Goal: Information Seeking & Learning: Learn about a topic

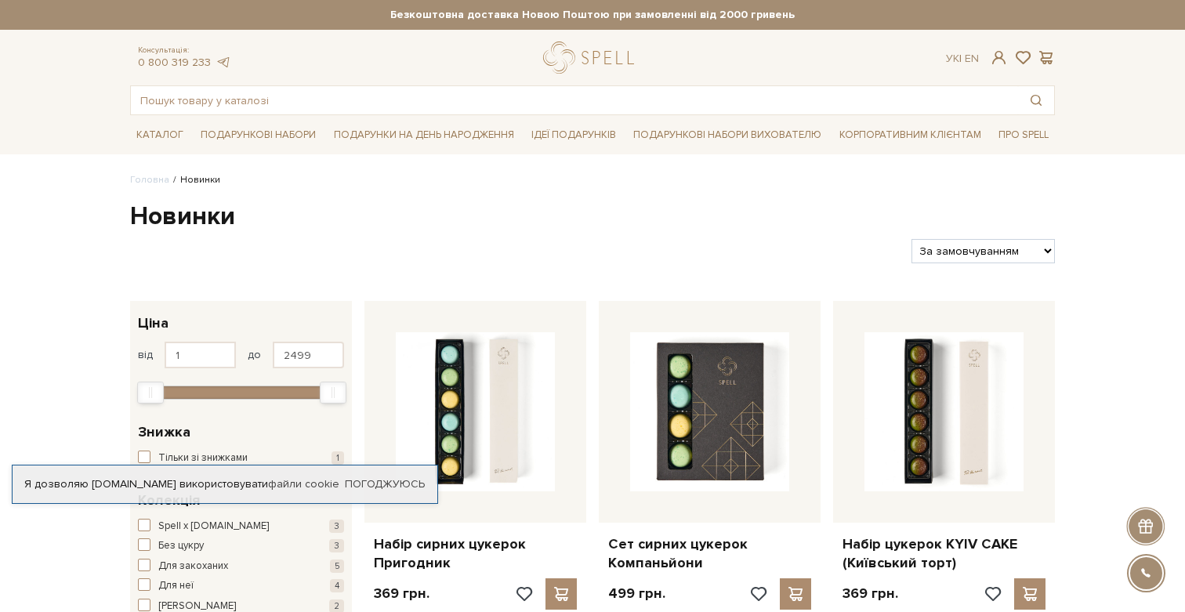
click at [1144, 531] on div at bounding box center [1145, 526] width 38 height 38
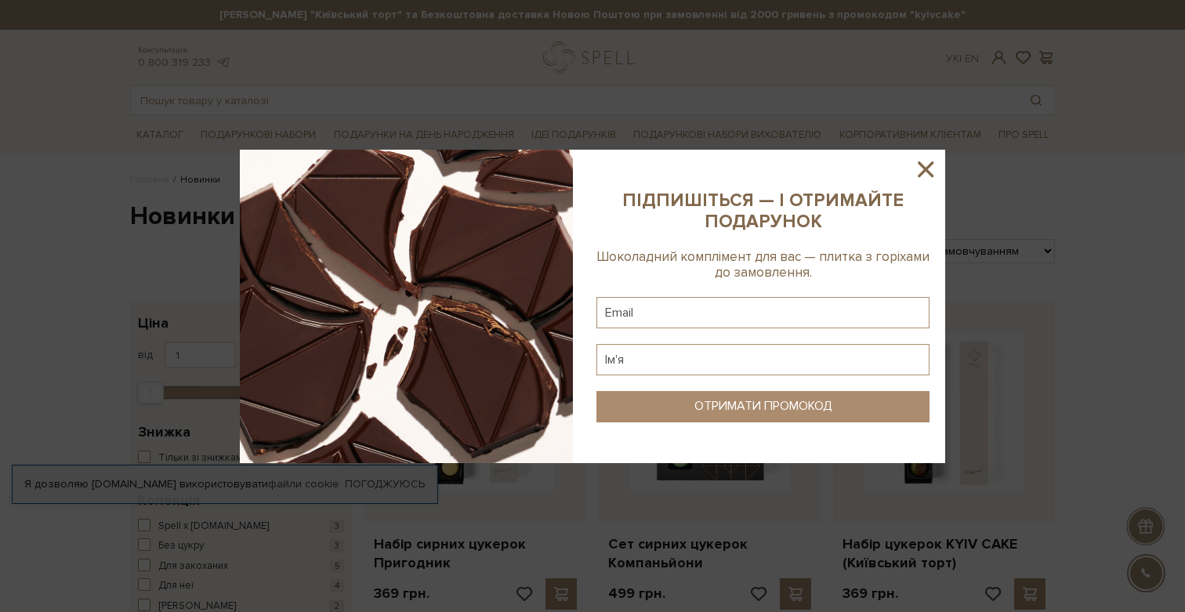
click at [932, 168] on icon at bounding box center [925, 169] width 27 height 27
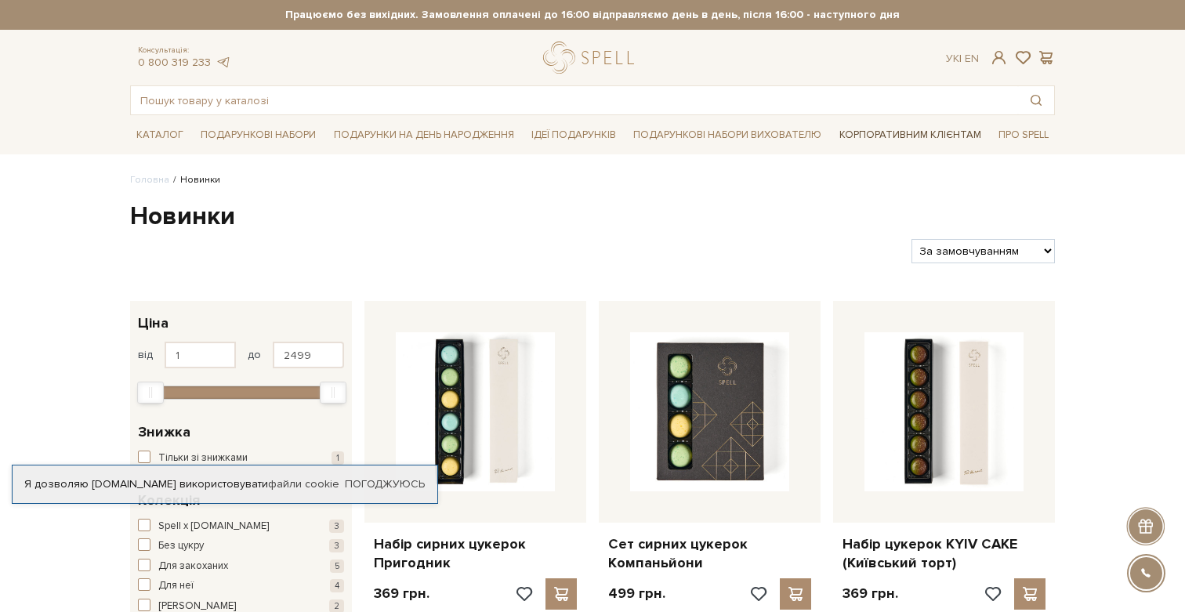
click at [887, 135] on link "Корпоративним клієнтам" at bounding box center [910, 134] width 154 height 27
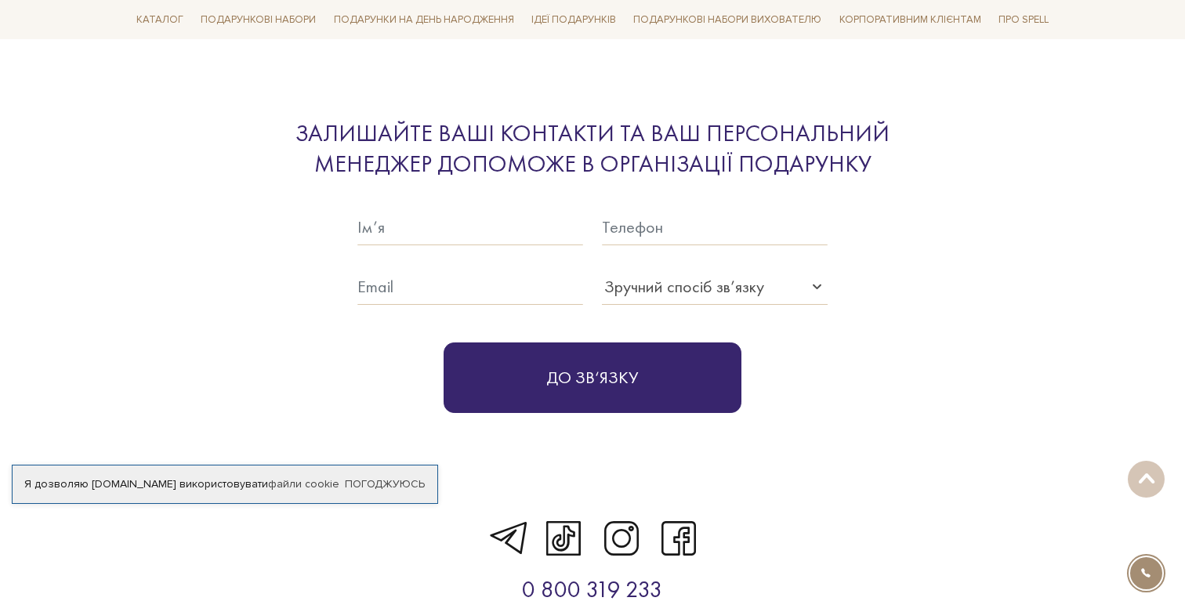
scroll to position [4867, 0]
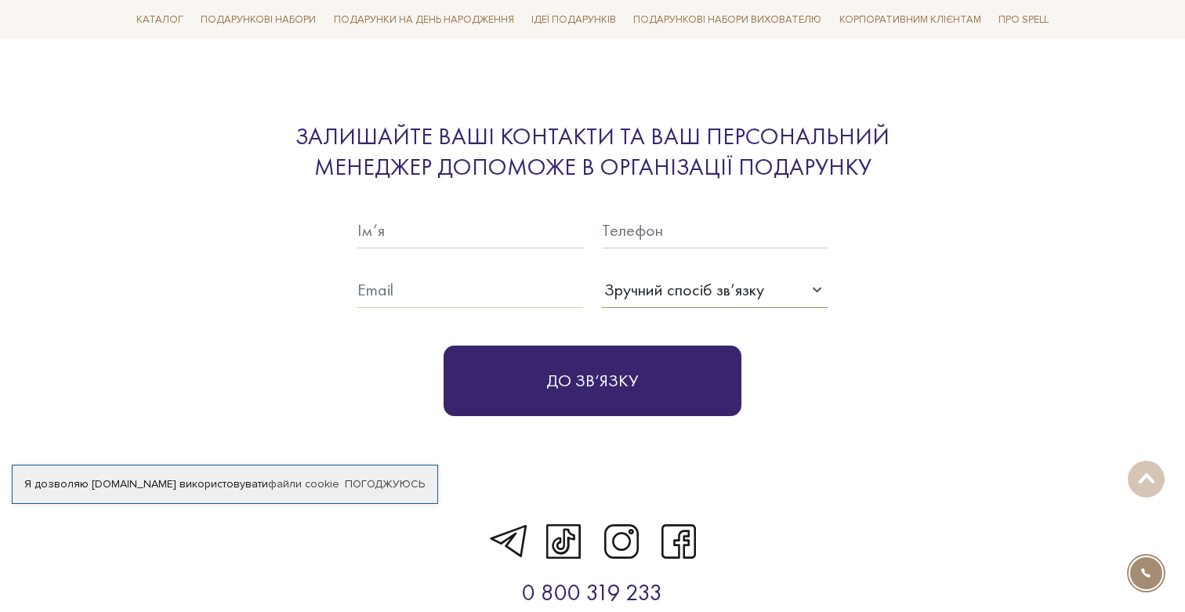
click at [639, 277] on div "Зручний спосіб зв’язку" at bounding box center [684, 290] width 160 height 26
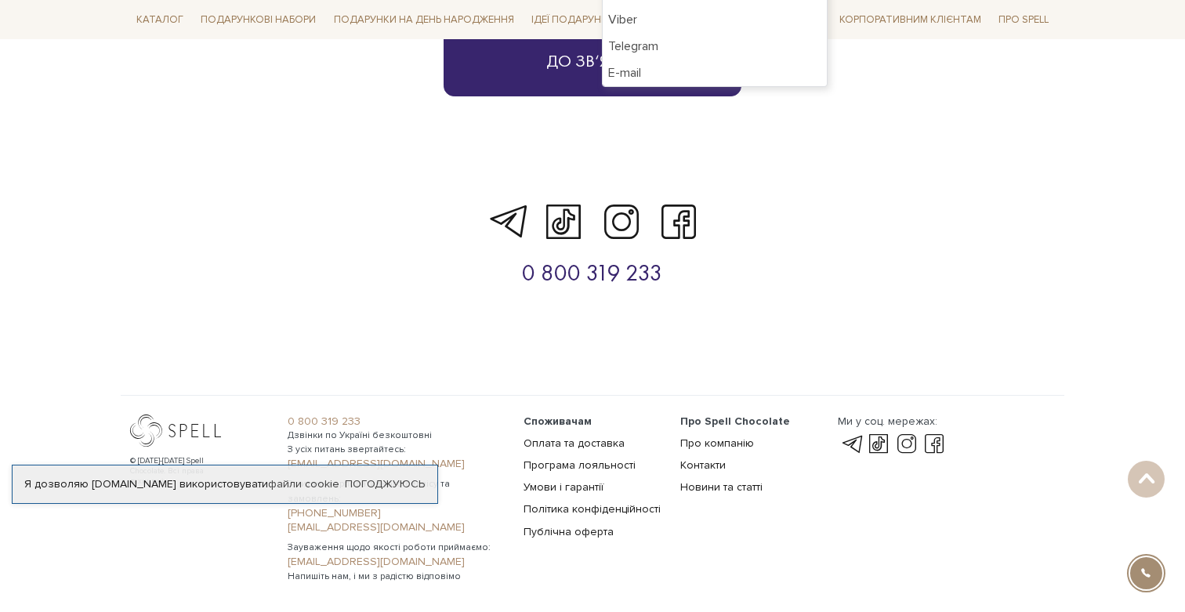
scroll to position [5202, 0]
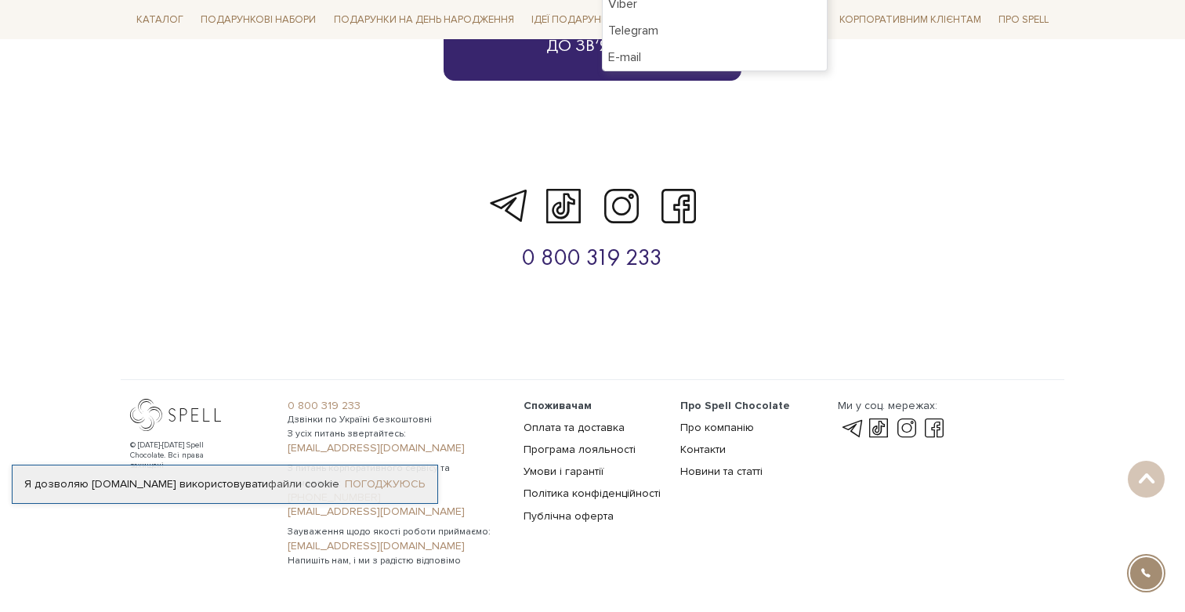
click at [370, 480] on link "Погоджуюсь" at bounding box center [385, 484] width 80 height 14
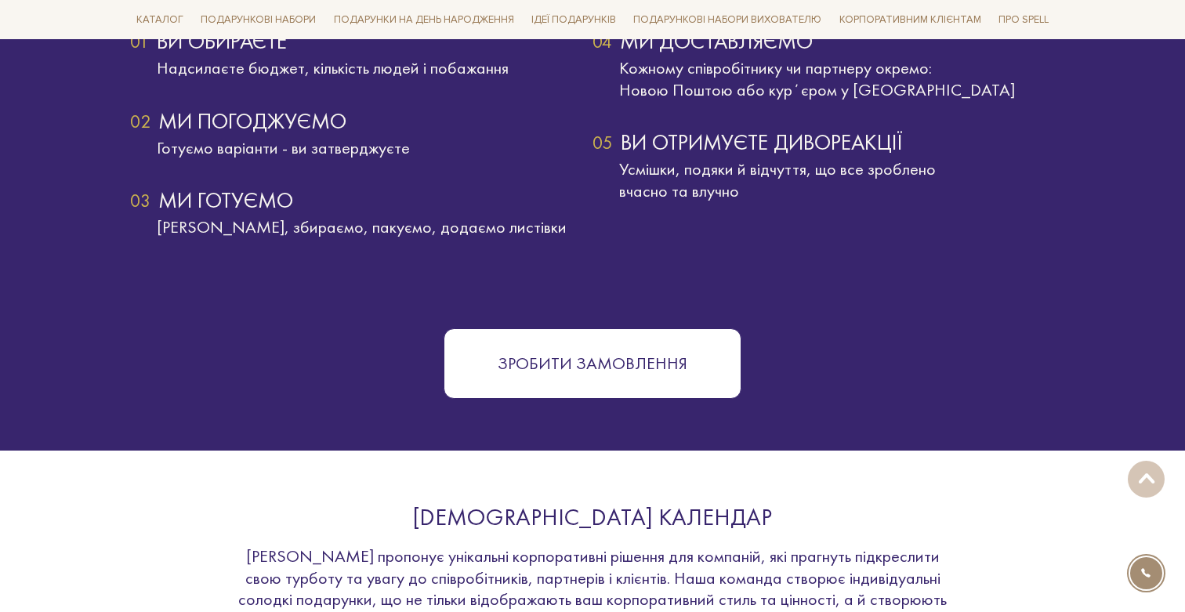
scroll to position [2616, 0]
